Goal: Task Accomplishment & Management: Manage account settings

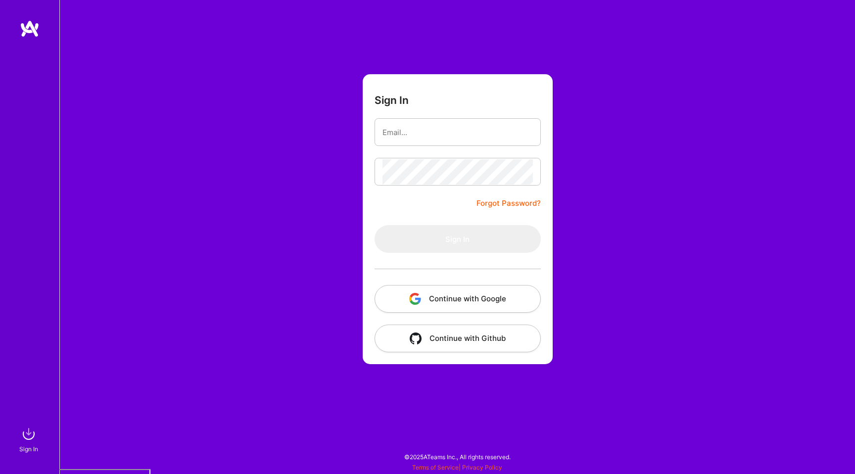
click at [421, 136] on input "email" at bounding box center [458, 132] width 150 height 25
type input "luis@a.team"
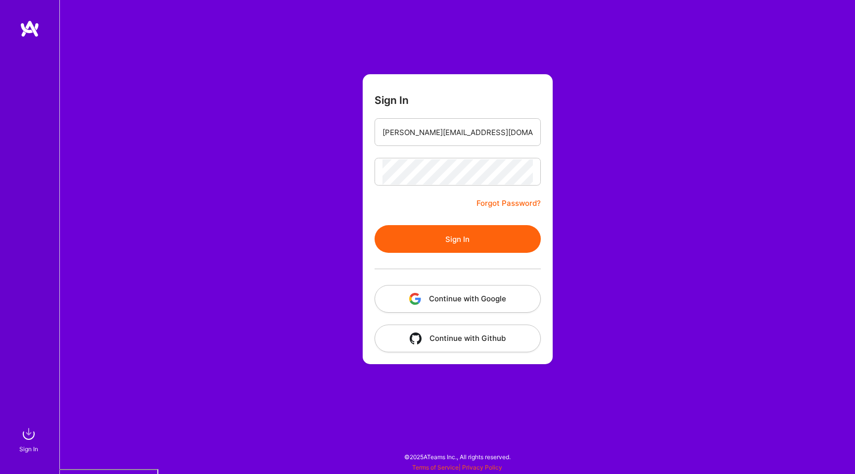
click at [372, 255] on form "Sign In luis@a.team Forgot Password? Sign In Continue with Google Continue with…" at bounding box center [458, 219] width 190 height 290
click at [412, 298] on img "button" at bounding box center [415, 299] width 12 height 12
